Goal: Transaction & Acquisition: Purchase product/service

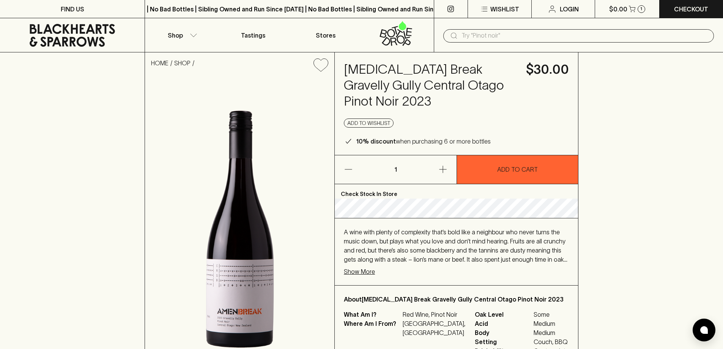
click at [365, 246] on span "A wine with plenty of complexity that’s bold like a neighbour who never turns t…" at bounding box center [456, 250] width 224 height 43
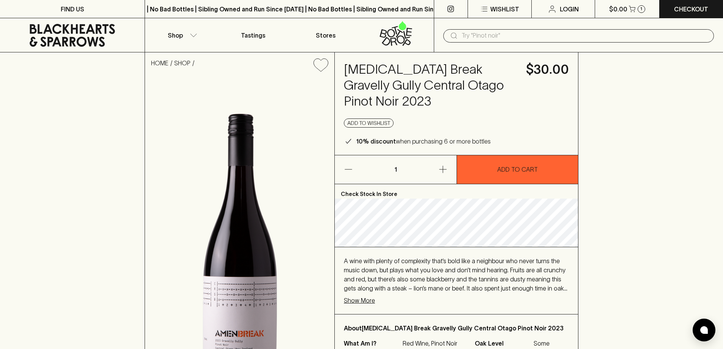
click at [368, 296] on p "Show More" at bounding box center [359, 300] width 31 height 9
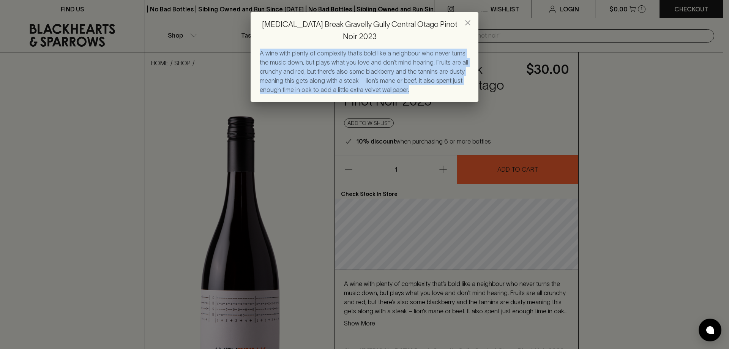
drag, startPoint x: 409, startPoint y: 78, endPoint x: 260, endPoint y: 40, distance: 153.6
click at [260, 49] on div "A wine with plenty of complexity that’s bold like a neighbour who never turns t…" at bounding box center [365, 72] width 210 height 46
copy span "A wine with plenty of complexity that’s bold like a neighbour who never turns t…"
click at [432, 227] on div "[MEDICAL_DATA] Break Gravelly Gully Central Otago Pinot Noir 2023 A wine with p…" at bounding box center [364, 174] width 729 height 349
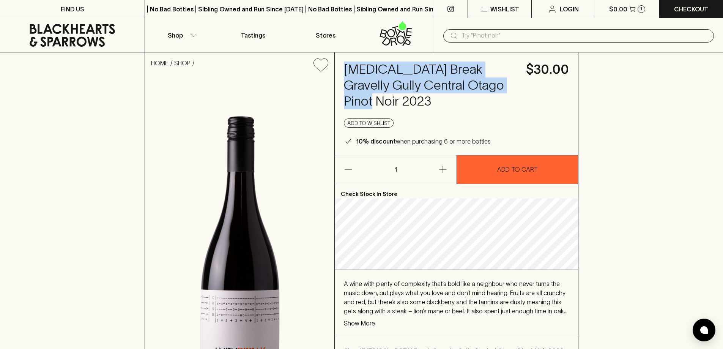
drag, startPoint x: 508, startPoint y: 84, endPoint x: 336, endPoint y: 68, distance: 172.8
click at [336, 68] on div "[MEDICAL_DATA] Break Gravelly Gully Central Otago Pinot Noir 2023 $30.00 Add to…" at bounding box center [456, 103] width 243 height 103
copy h4 "[MEDICAL_DATA] Break Gravelly Gully Central Otago Pinot Noir 2023"
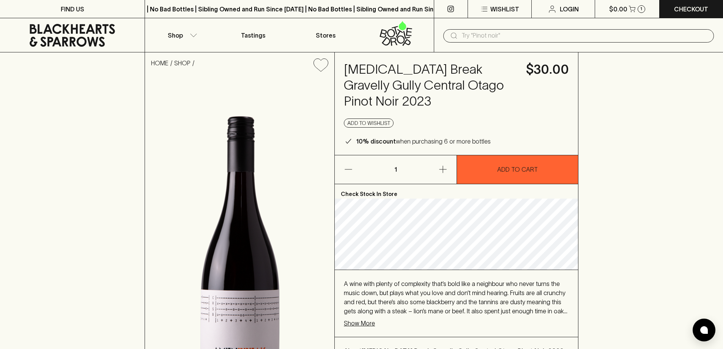
drag, startPoint x: 521, startPoint y: 100, endPoint x: 525, endPoint y: 100, distance: 4.2
click at [521, 100] on div "[MEDICAL_DATA] Break Gravelly Gully Central Otago Pinot Noir 2023 $30.00 Add to…" at bounding box center [456, 103] width 243 height 103
